Goal: Task Accomplishment & Management: Complete application form

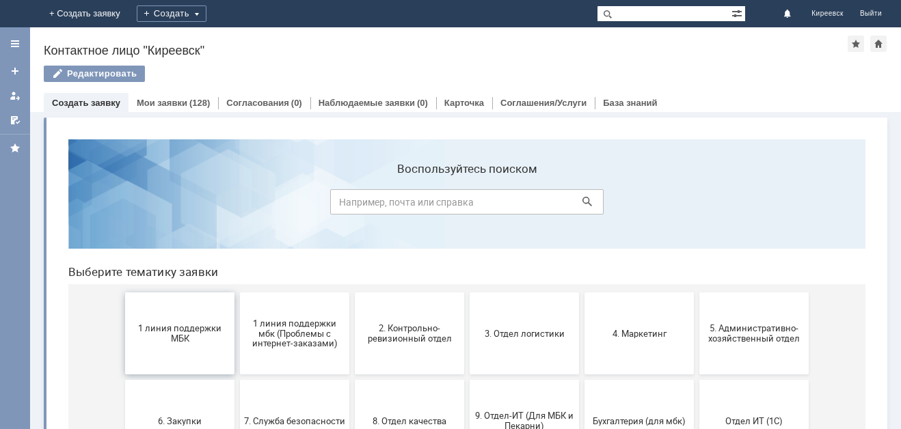
click at [189, 326] on span "1 линия поддержки МБК" at bounding box center [179, 333] width 101 height 20
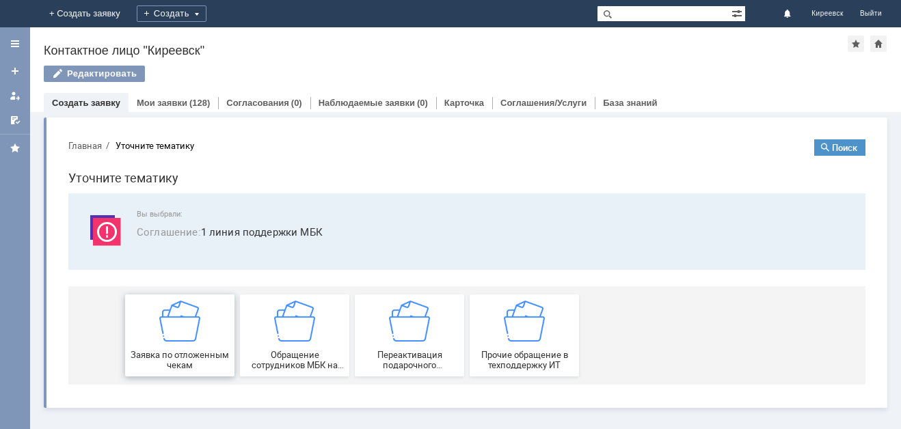
click at [181, 322] on img at bounding box center [179, 321] width 41 height 41
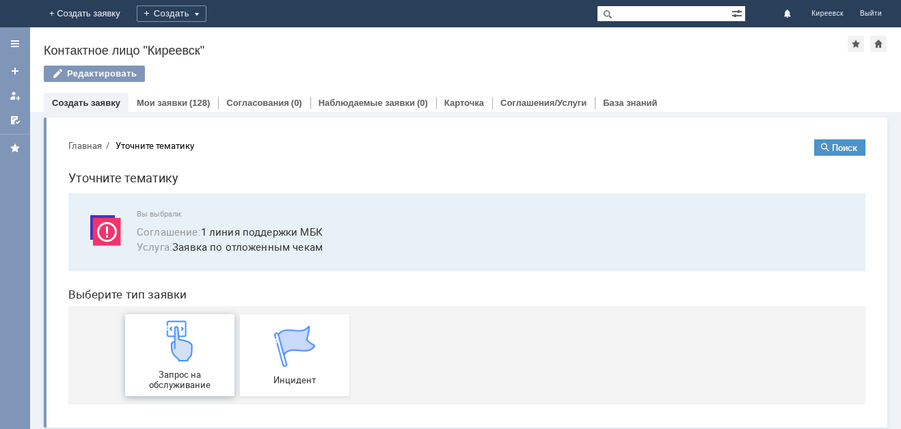
click at [188, 321] on img at bounding box center [179, 340] width 41 height 41
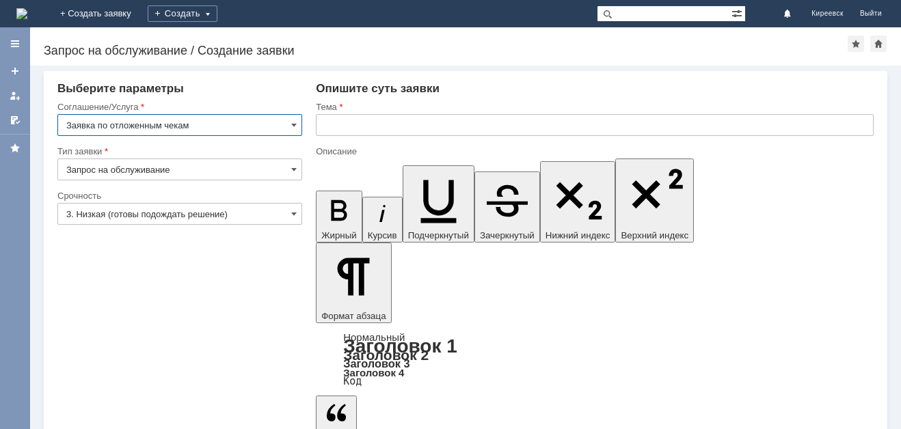
click at [335, 115] on input "text" at bounding box center [595, 125] width 558 height 22
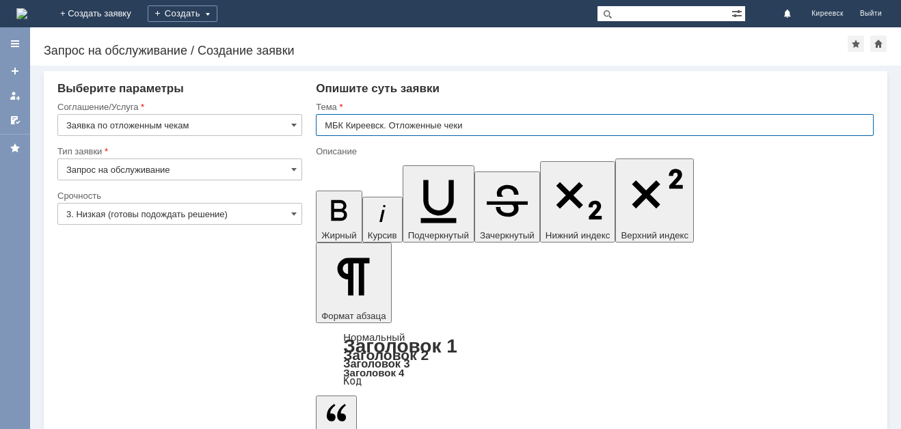
click at [394, 123] on input "МБК Киреевск. Отложенные чеки" at bounding box center [595, 125] width 558 height 22
type input "МБК Киреевск. Отложенные чеки"
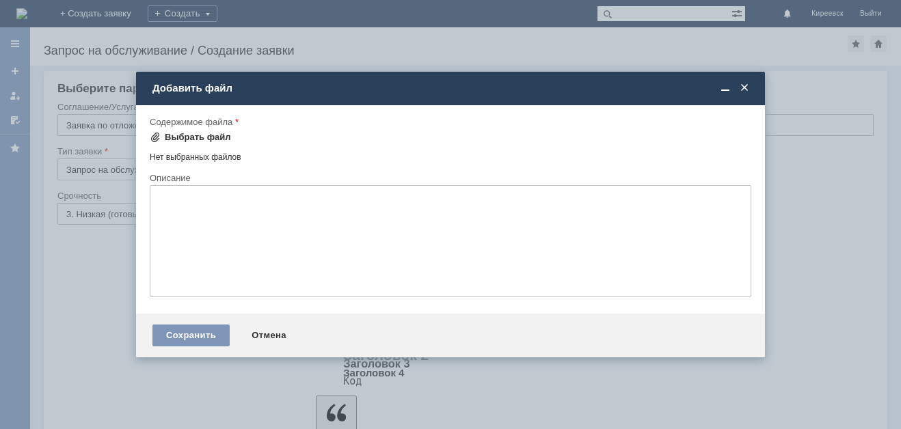
click at [193, 135] on div "Выбрать файл" at bounding box center [198, 137] width 66 height 11
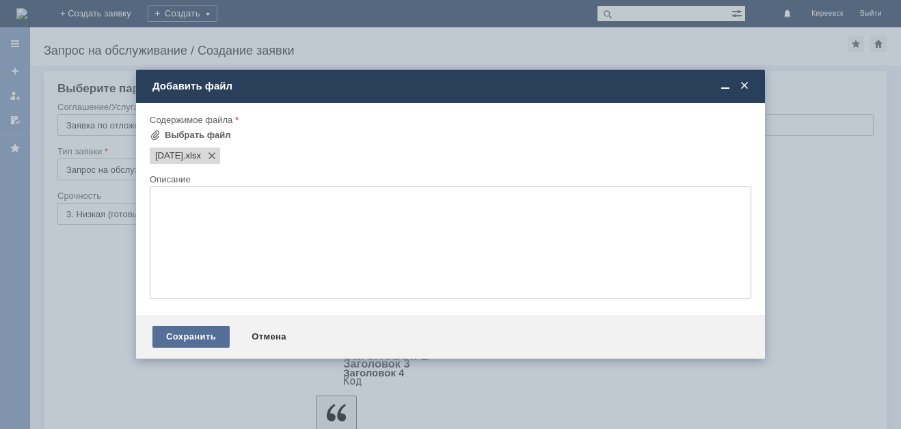
click at [181, 333] on div "Сохранить" at bounding box center [190, 337] width 77 height 22
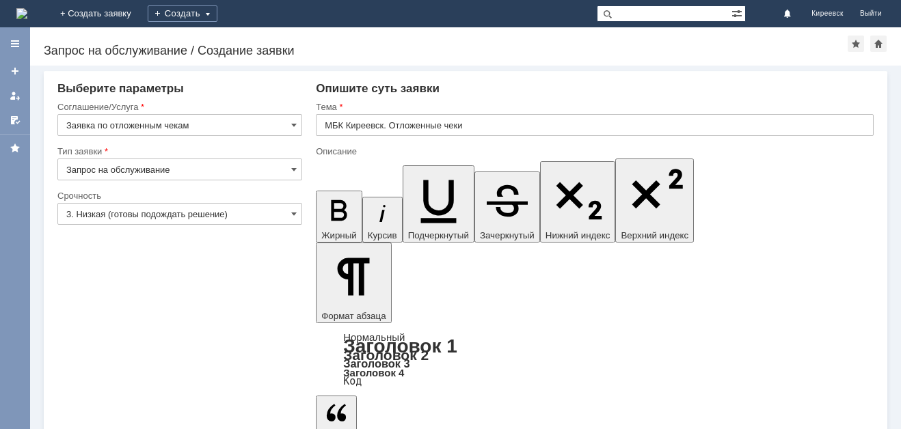
click at [164, 212] on input "3. Низкая (готовы подождать решение)" at bounding box center [179, 214] width 245 height 22
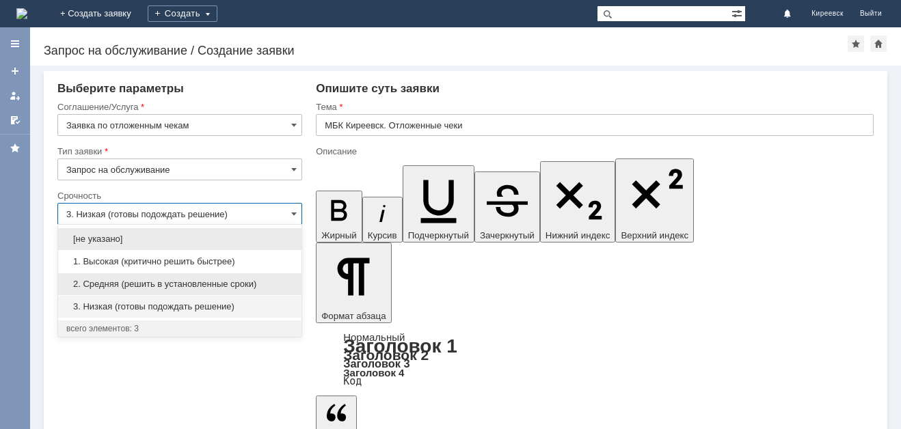
click at [131, 290] on div "2. Средняя (решить в установленные сроки)" at bounding box center [179, 284] width 243 height 22
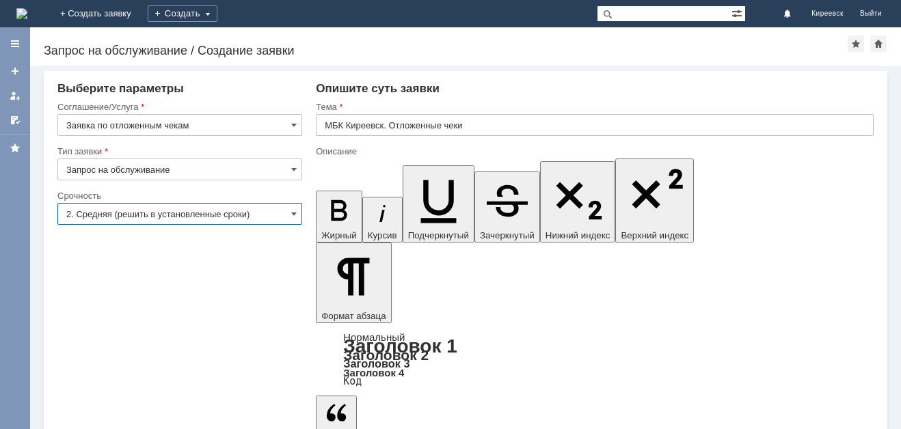
type input "2. Средняя (решить в установленные сроки)"
